Goal: Task Accomplishment & Management: Complete application form

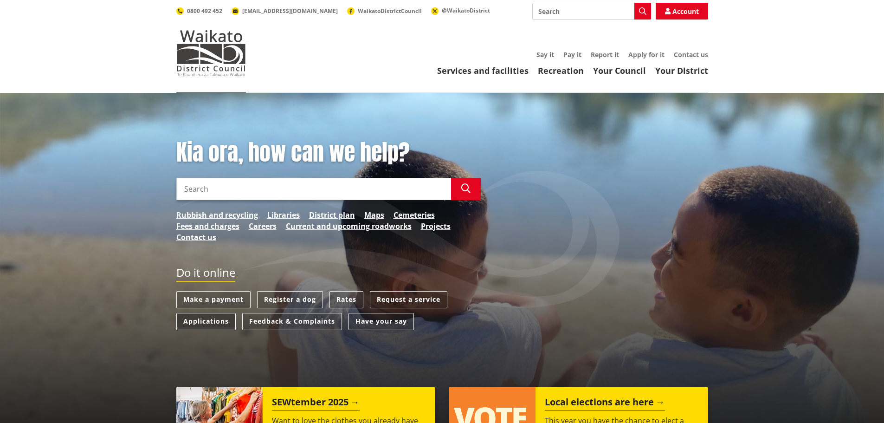
click at [202, 315] on link "Applications" at bounding box center [205, 321] width 59 height 17
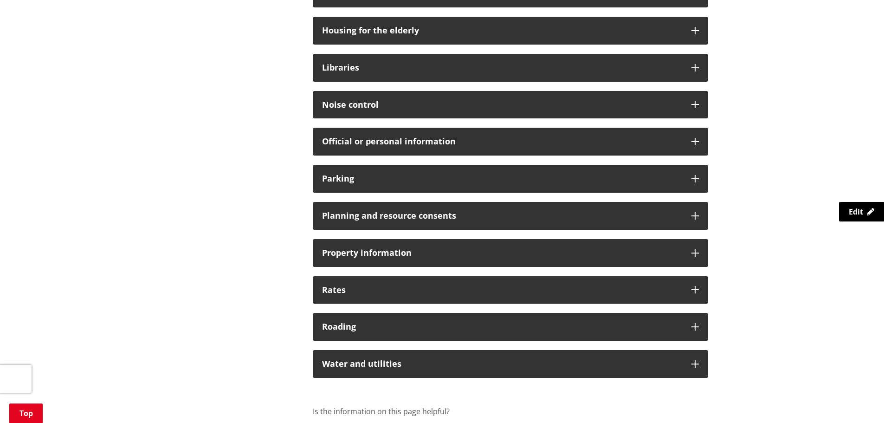
scroll to position [742, 0]
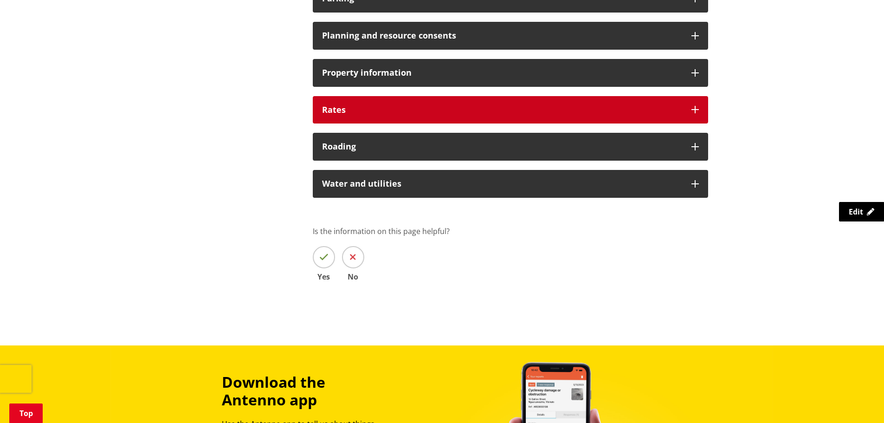
click at [363, 102] on div "Rates" at bounding box center [510, 110] width 395 height 28
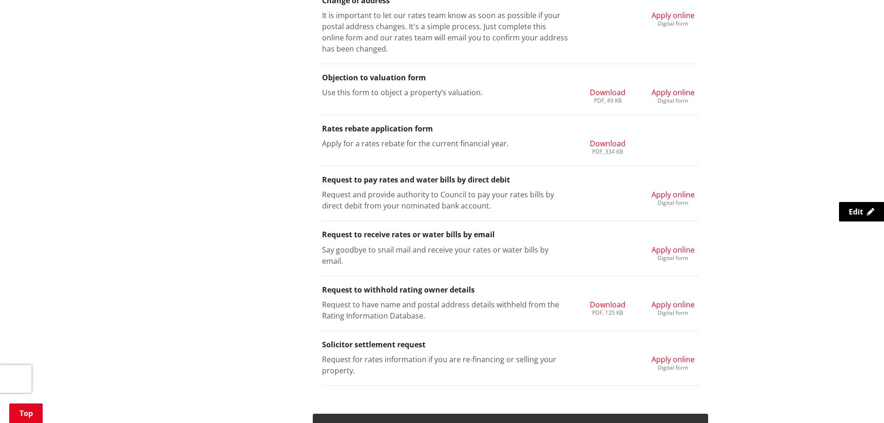
scroll to position [1021, 0]
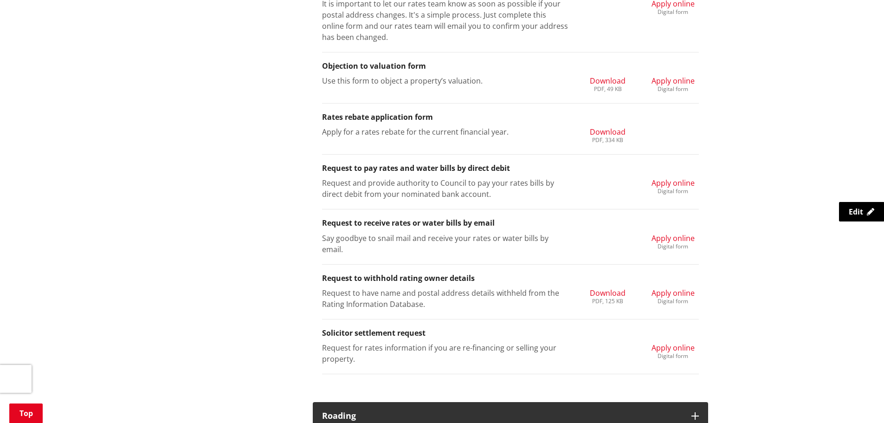
click at [667, 240] on span "Apply online" at bounding box center [672, 238] width 43 height 10
